Goal: Navigation & Orientation: Find specific page/section

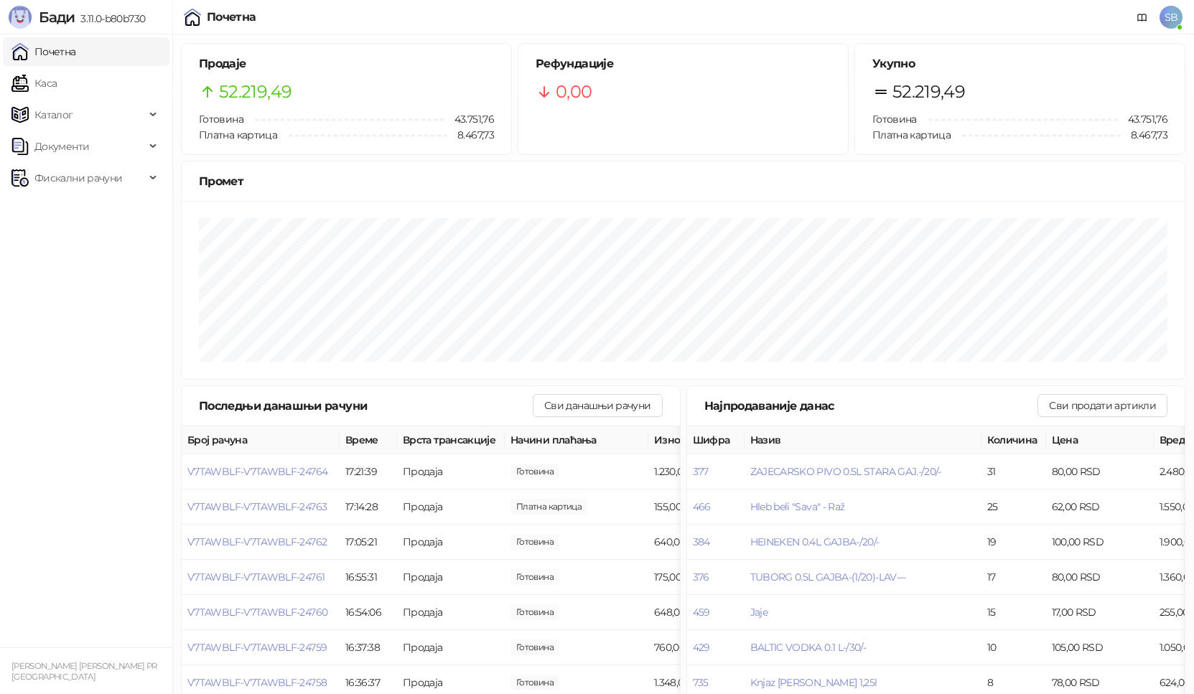
click at [47, 50] on link "Почетна" at bounding box center [43, 51] width 65 height 29
click at [50, 80] on link "Каса" at bounding box center [33, 83] width 45 height 29
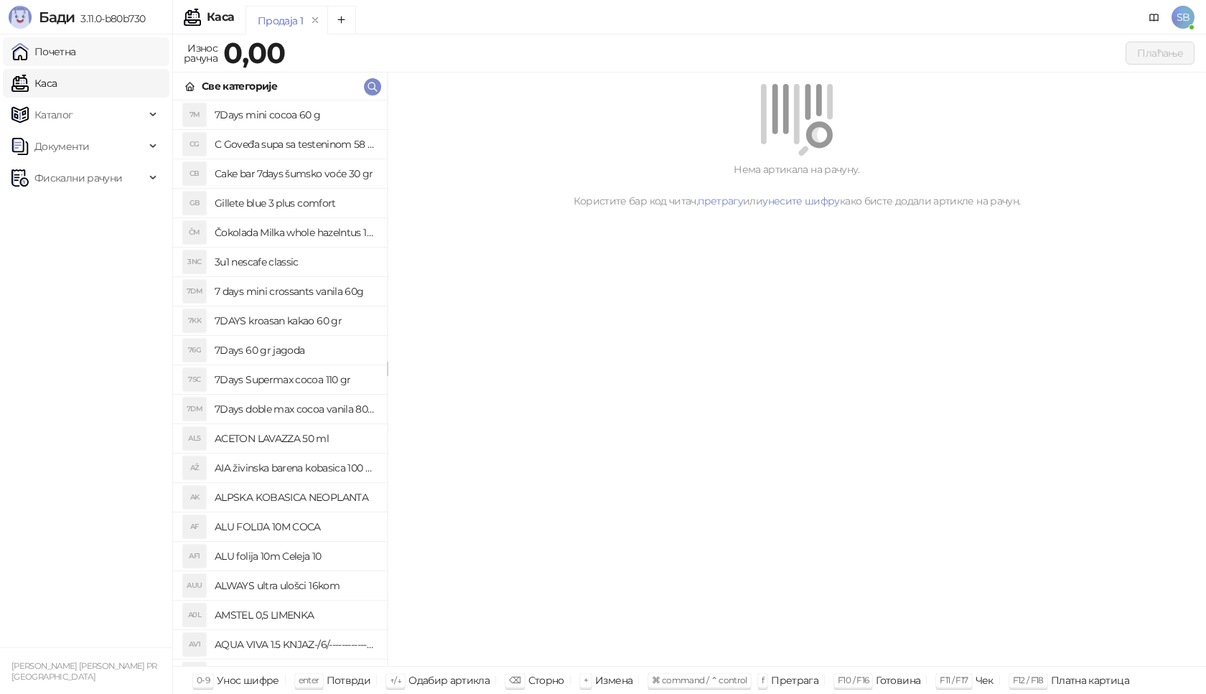
click at [63, 60] on link "Почетна" at bounding box center [43, 51] width 65 height 29
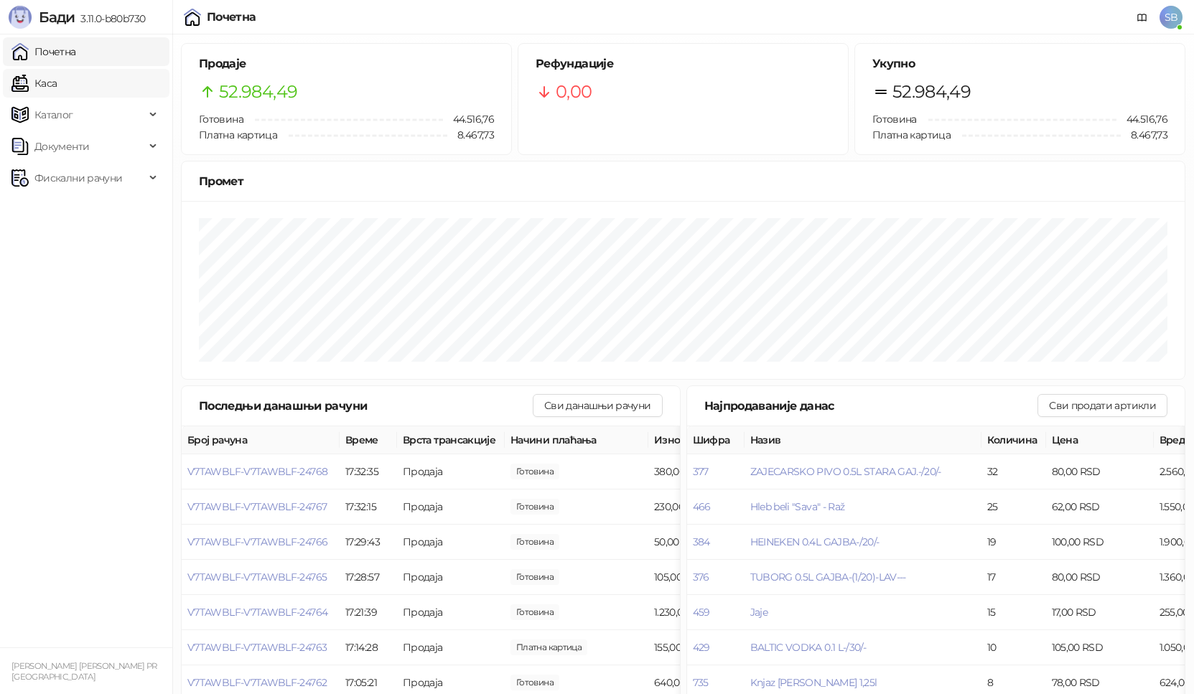
click at [50, 86] on link "Каса" at bounding box center [33, 83] width 45 height 29
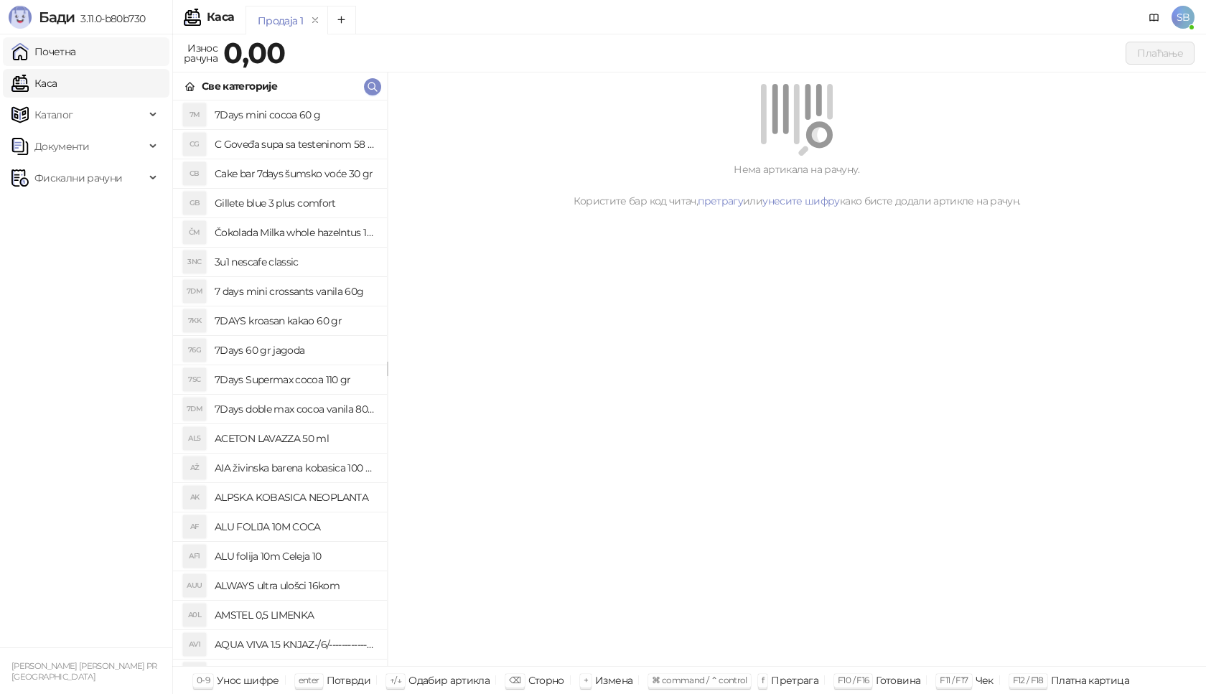
click at [50, 50] on link "Почетна" at bounding box center [43, 51] width 65 height 29
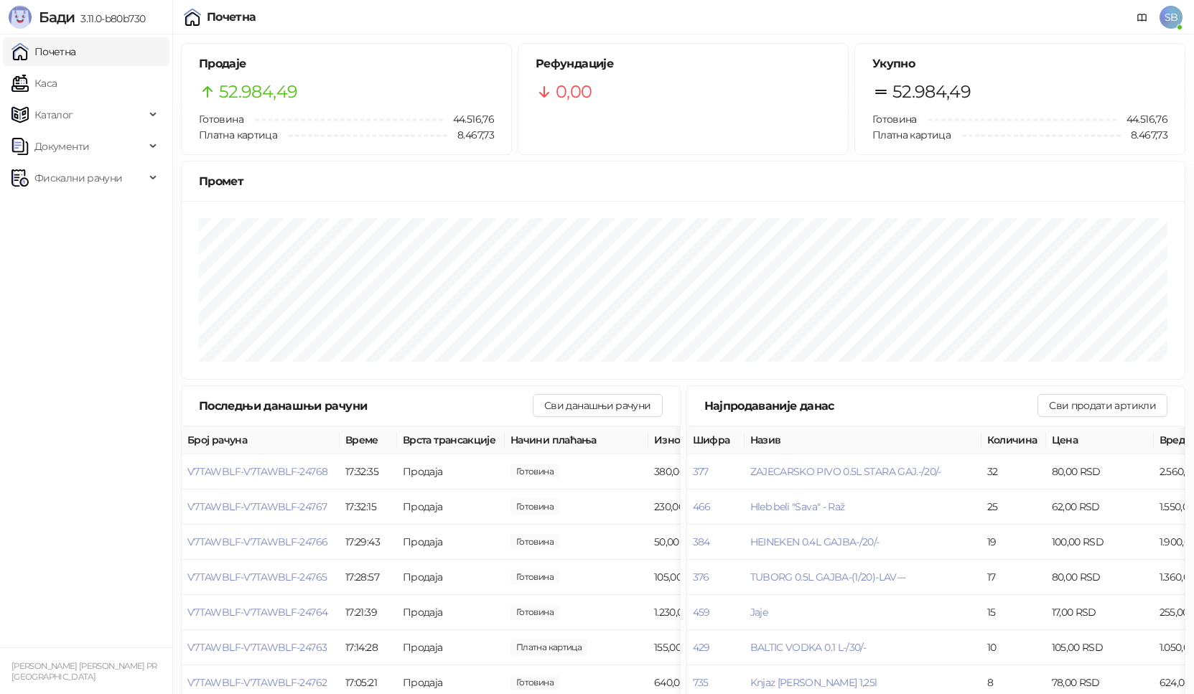
click at [11, 37] on link "Почетна" at bounding box center [43, 51] width 65 height 29
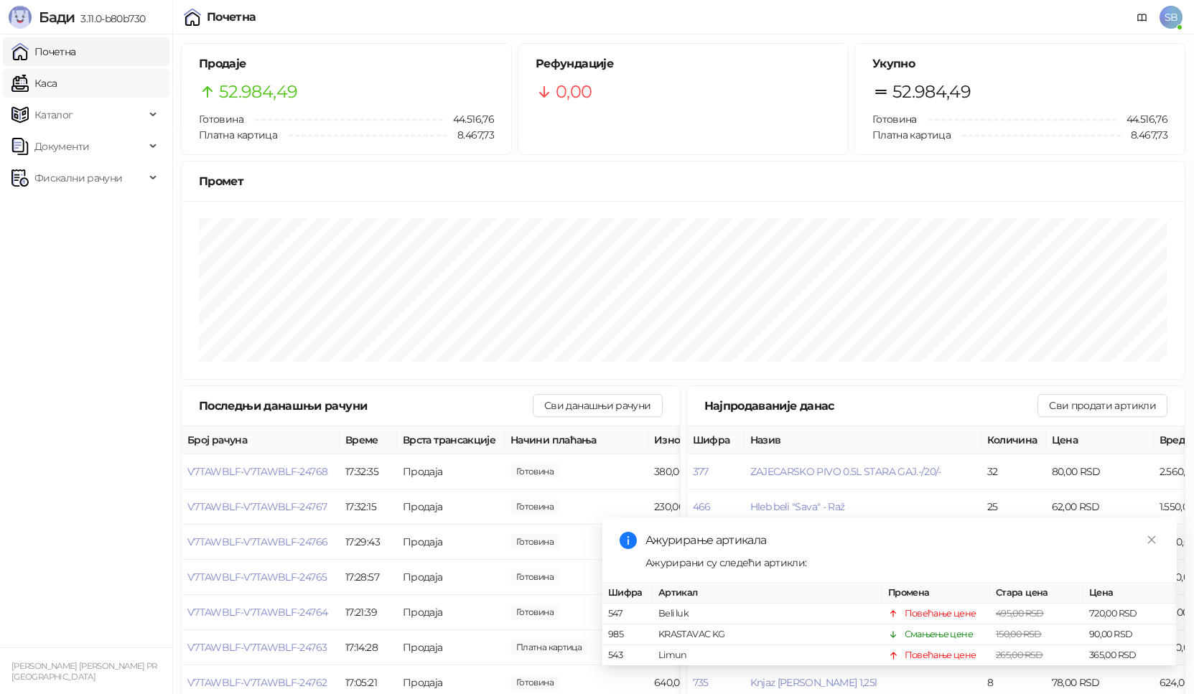
click at [57, 90] on link "Каса" at bounding box center [33, 83] width 45 height 29
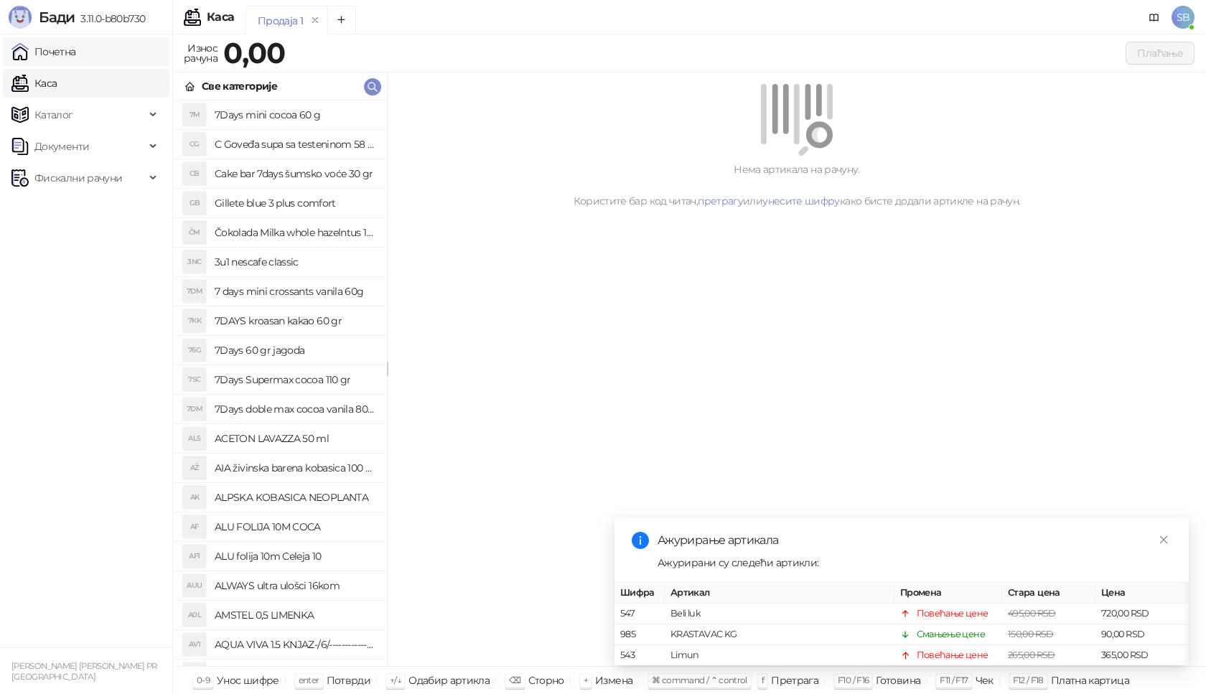
click at [61, 57] on link "Почетна" at bounding box center [43, 51] width 65 height 29
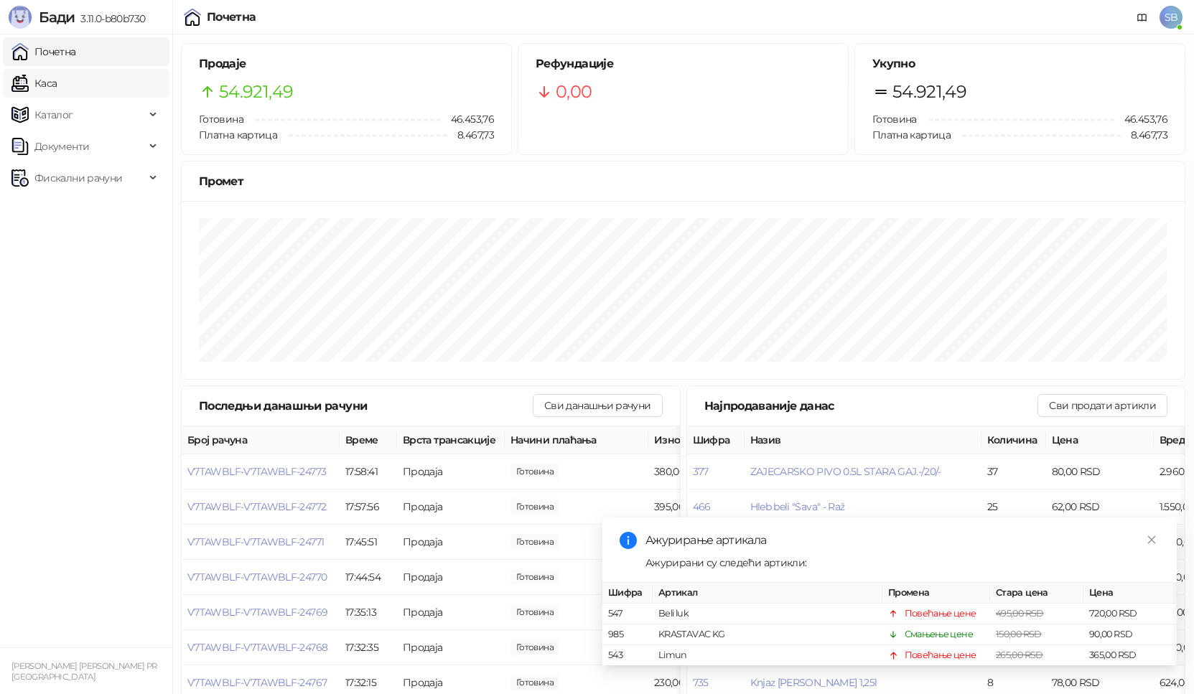
click at [57, 82] on link "Каса" at bounding box center [33, 83] width 45 height 29
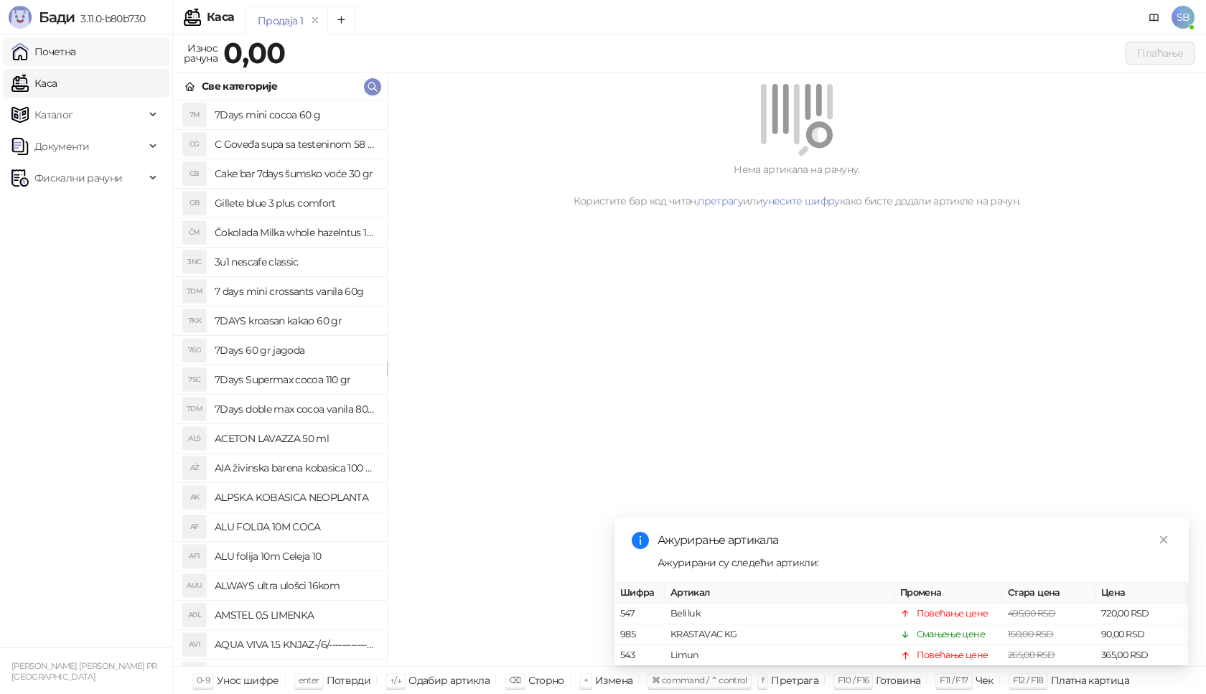
click at [62, 52] on link "Почетна" at bounding box center [43, 51] width 65 height 29
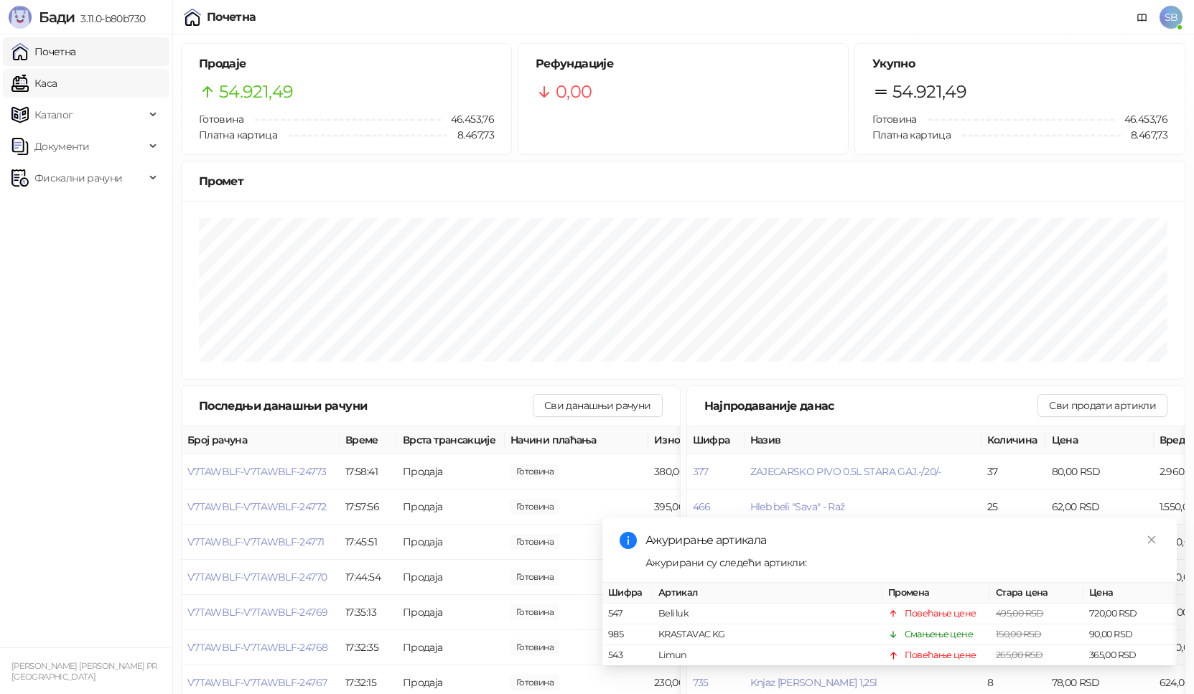
click at [44, 87] on link "Каса" at bounding box center [33, 83] width 45 height 29
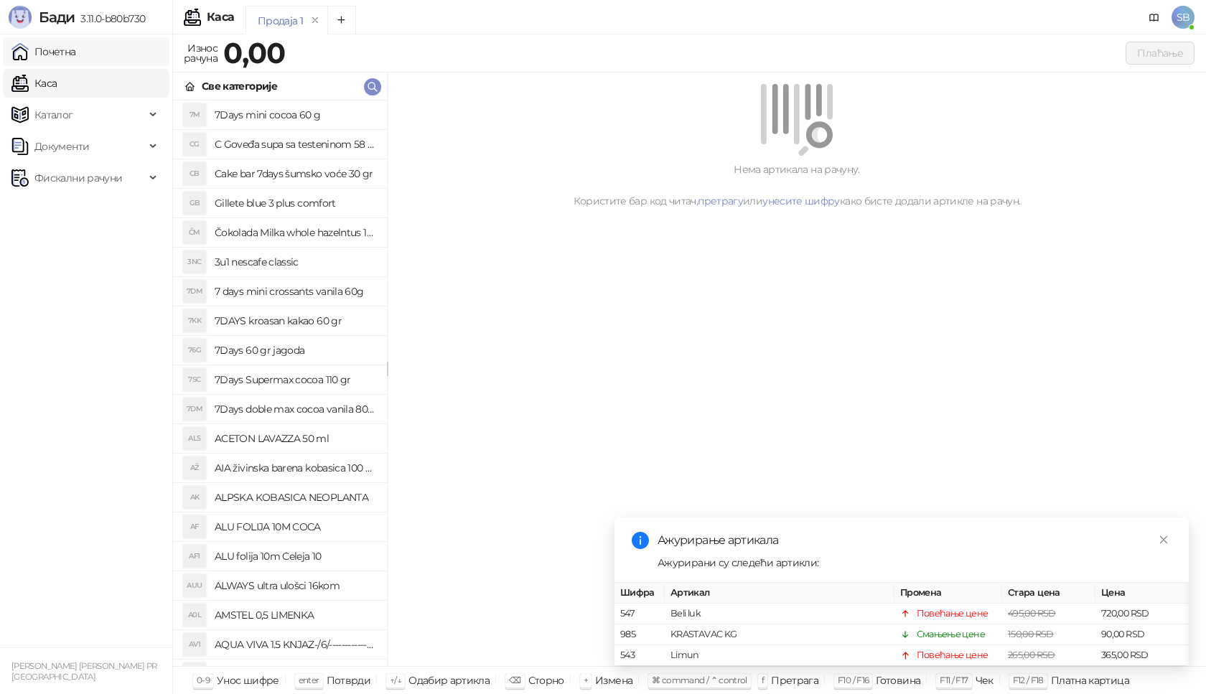
click at [68, 51] on link "Почетна" at bounding box center [43, 51] width 65 height 29
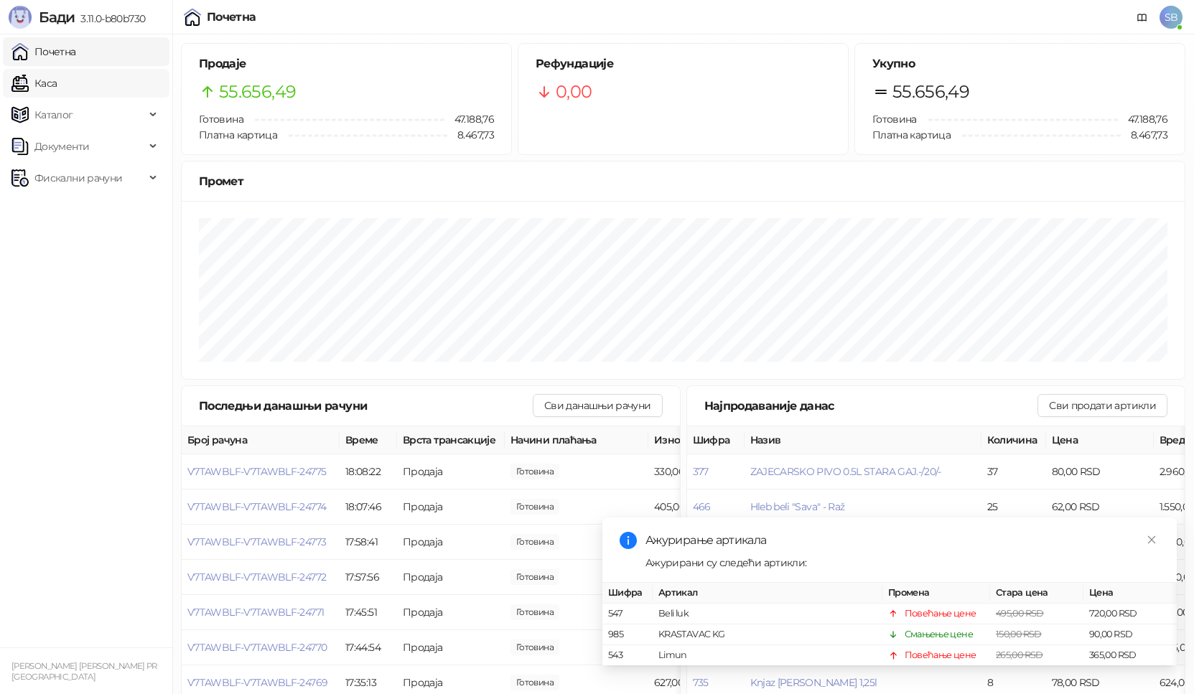
click at [46, 88] on link "Каса" at bounding box center [33, 83] width 45 height 29
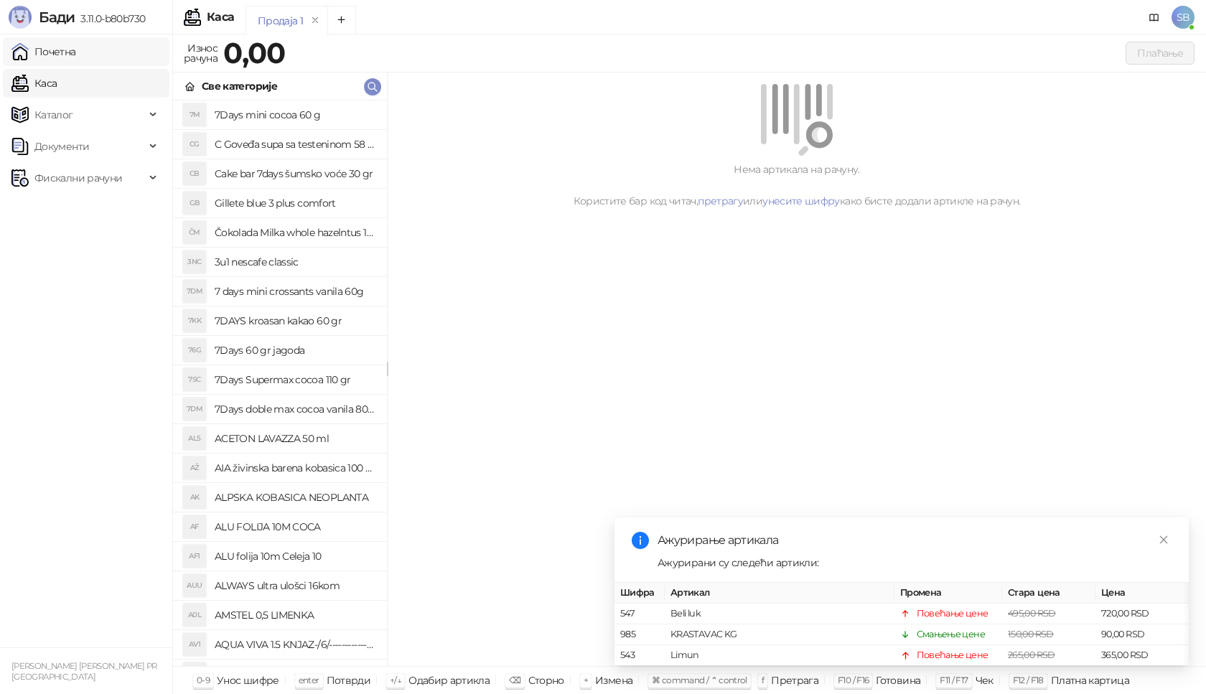
click at [67, 53] on link "Почетна" at bounding box center [43, 51] width 65 height 29
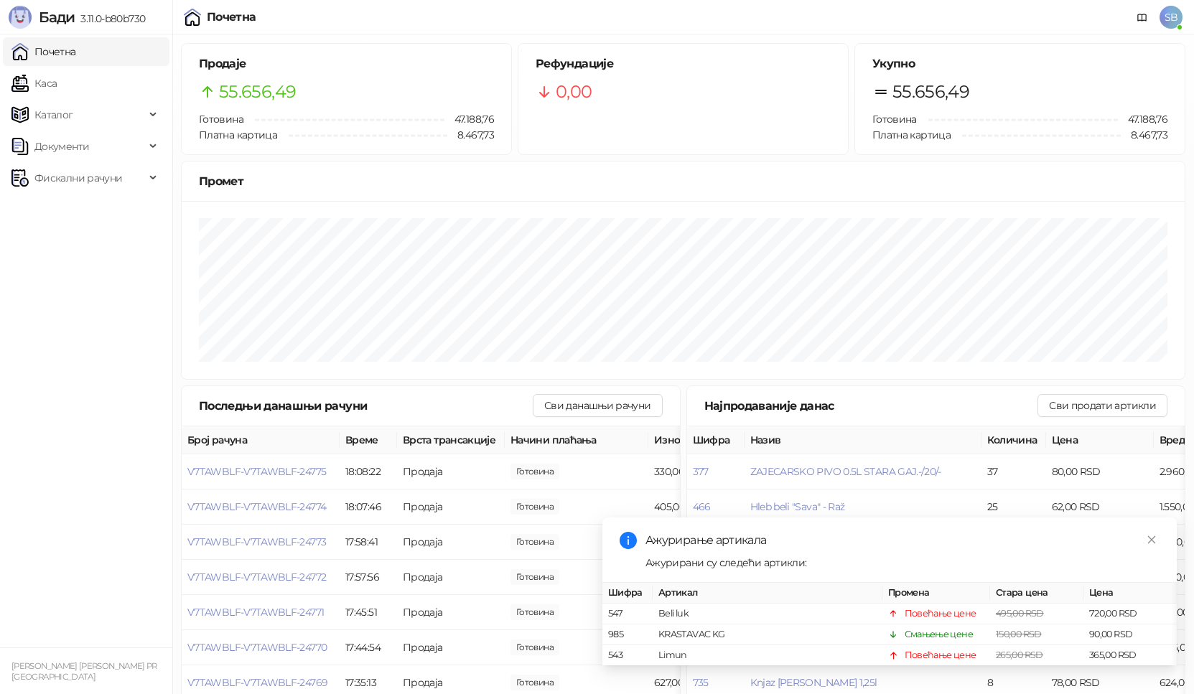
click at [53, 50] on link "Почетна" at bounding box center [43, 51] width 65 height 29
